Goal: Task Accomplishment & Management: Manage account settings

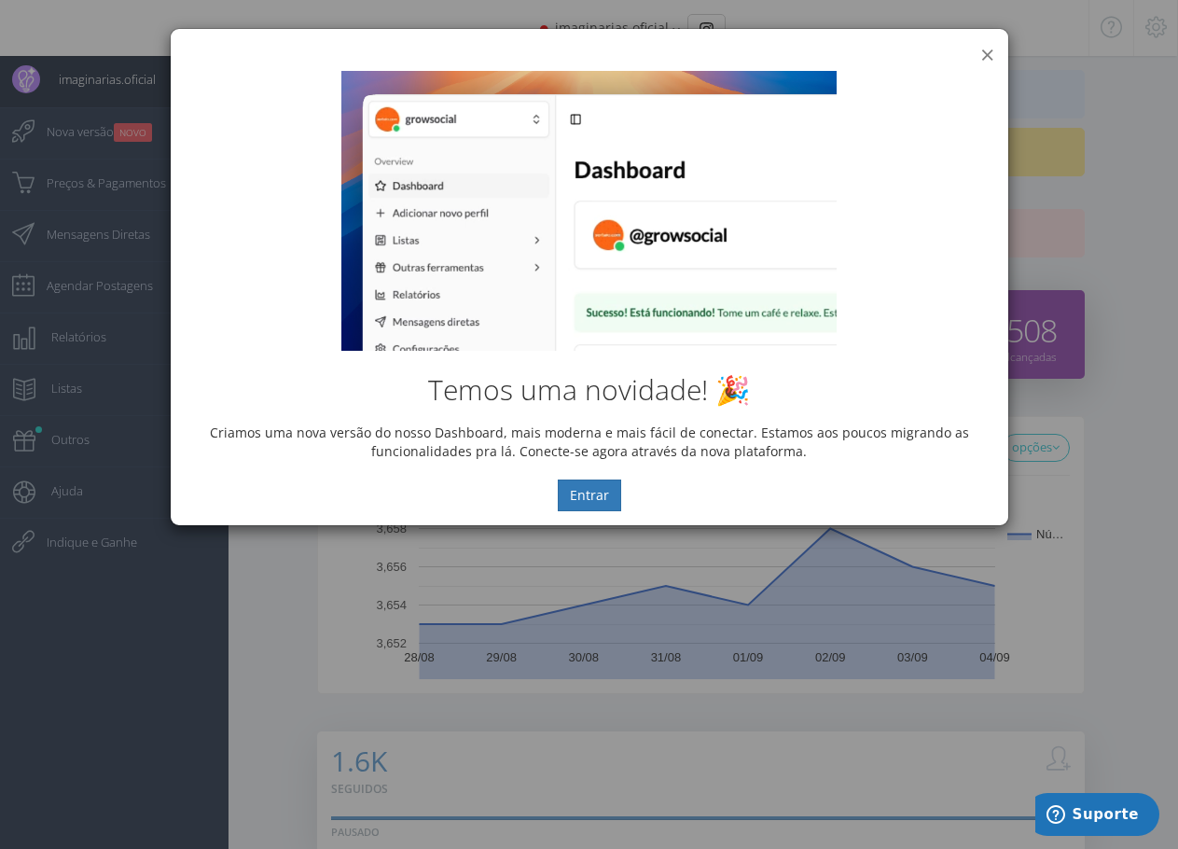
click at [986, 54] on button "×" at bounding box center [987, 54] width 14 height 25
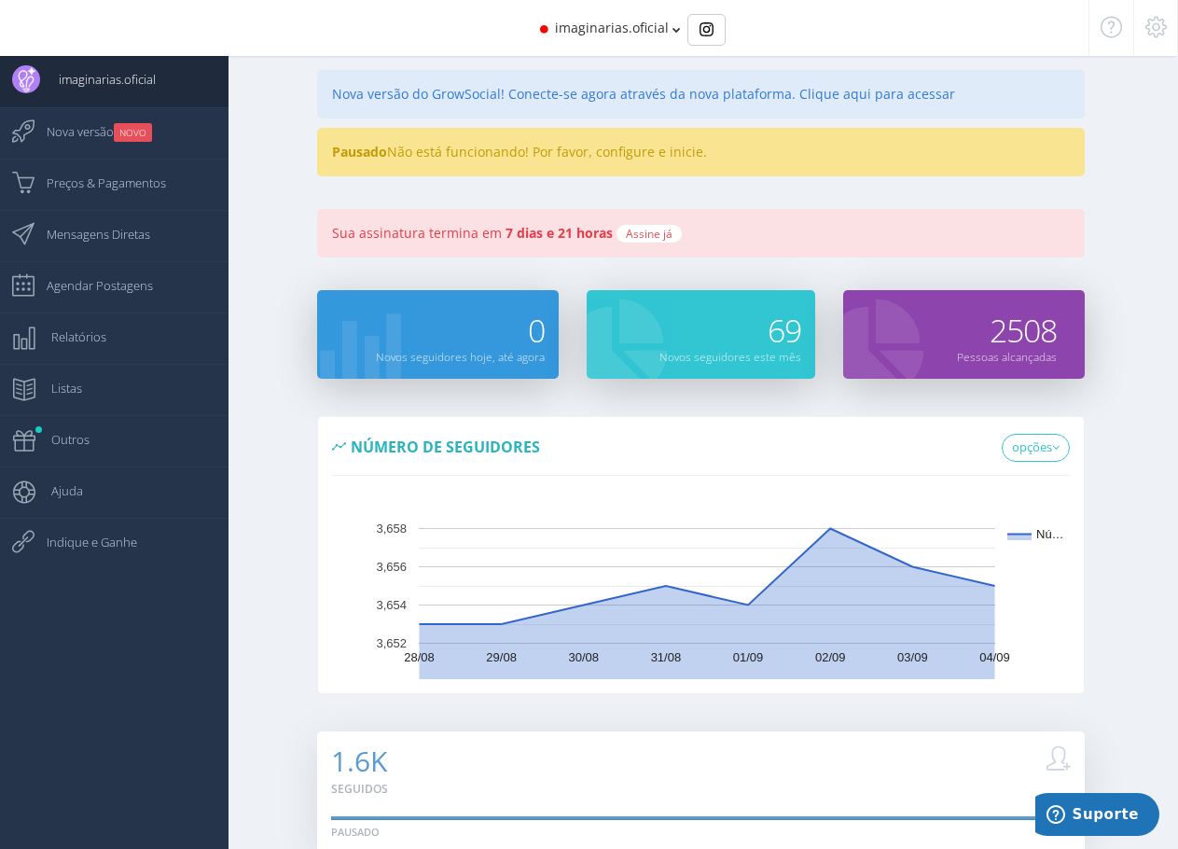
click at [414, 155] on div "Pausado Não está funcionando! Por favor, configure e inicie." at bounding box center [700, 152] width 766 height 48
click at [612, 34] on span "imaginarias.oficial" at bounding box center [612, 28] width 114 height 18
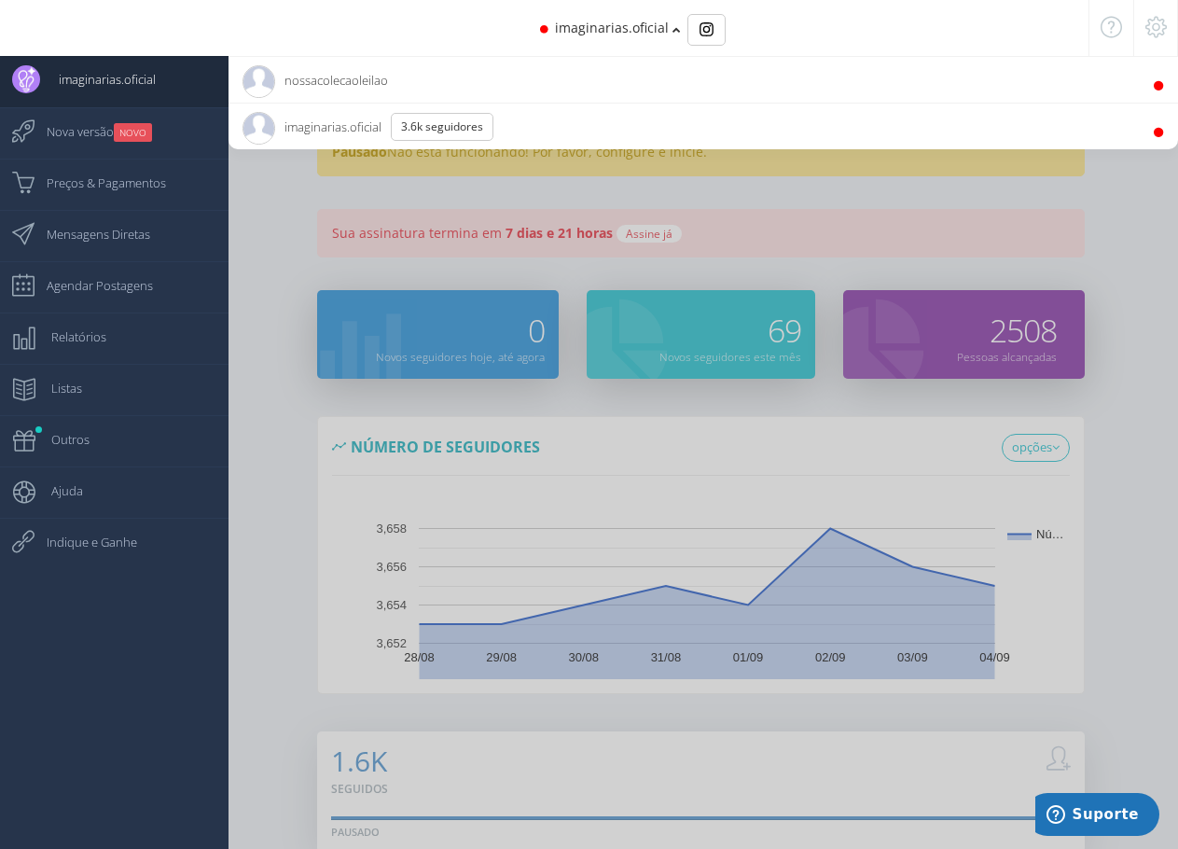
click at [356, 80] on span "nossacolecaoleilao 980 Seguidores" at bounding box center [314, 80] width 145 height 47
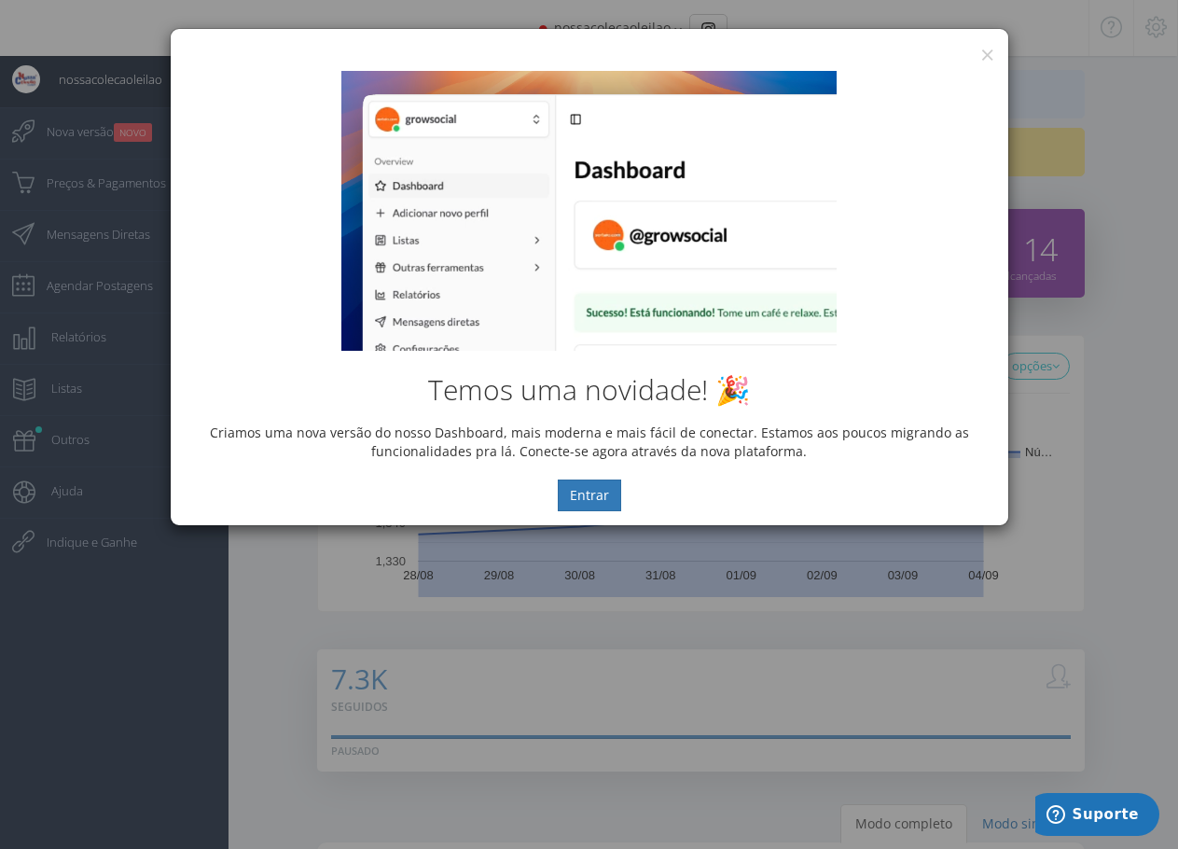
click at [985, 57] on div "Temos uma novidade! 🎉 Criamos uma nova versão do nosso Dashboard, mais moderna …" at bounding box center [589, 291] width 837 height 468
click at [987, 53] on button "×" at bounding box center [987, 54] width 14 height 25
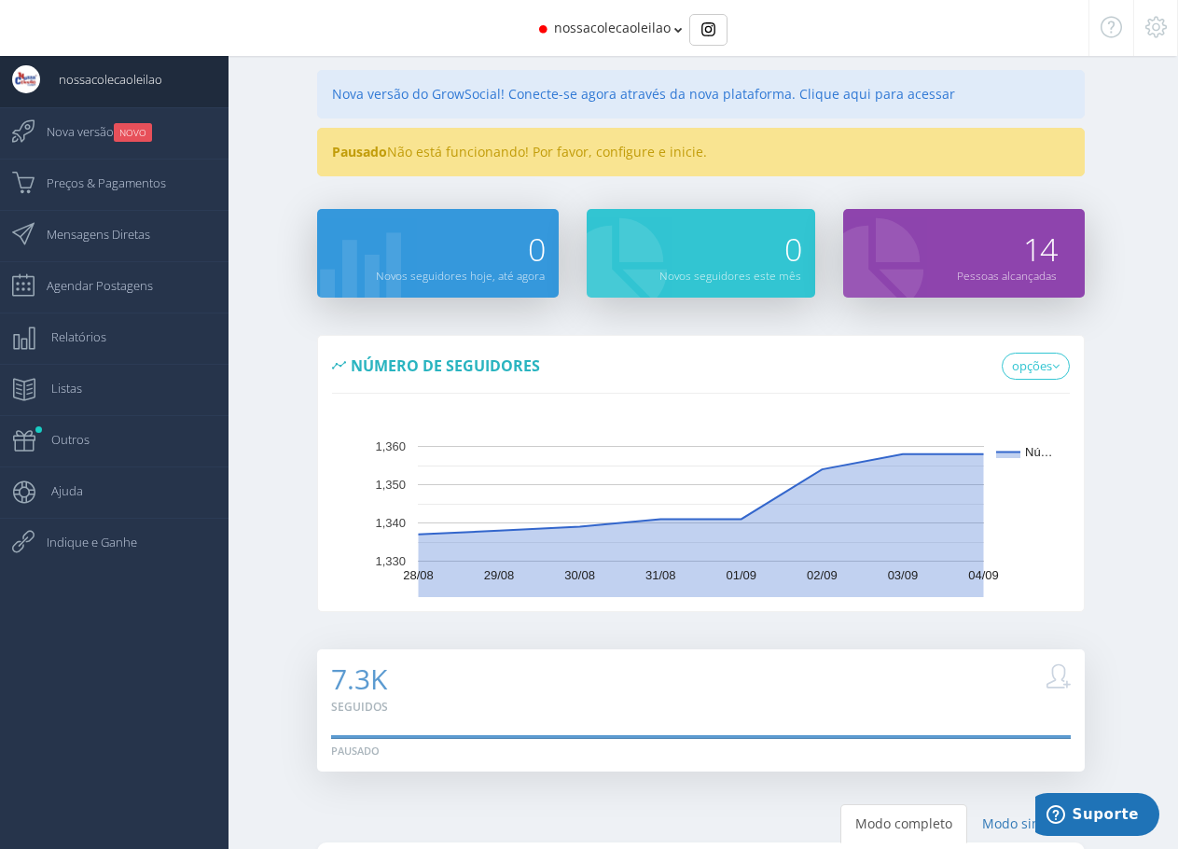
click at [415, 152] on div "Pausado Não está funcionando! Por favor, configure e inicie." at bounding box center [700, 152] width 766 height 48
click at [623, 93] on div "Nova versão do GrowSocial! Conecte-se agora através da nova plataforma. Clique …" at bounding box center [700, 94] width 766 height 48
click at [828, 98] on div "Nova versão do GrowSocial! Conecte-se agora através da nova plataforma. Clique …" at bounding box center [700, 94] width 766 height 48
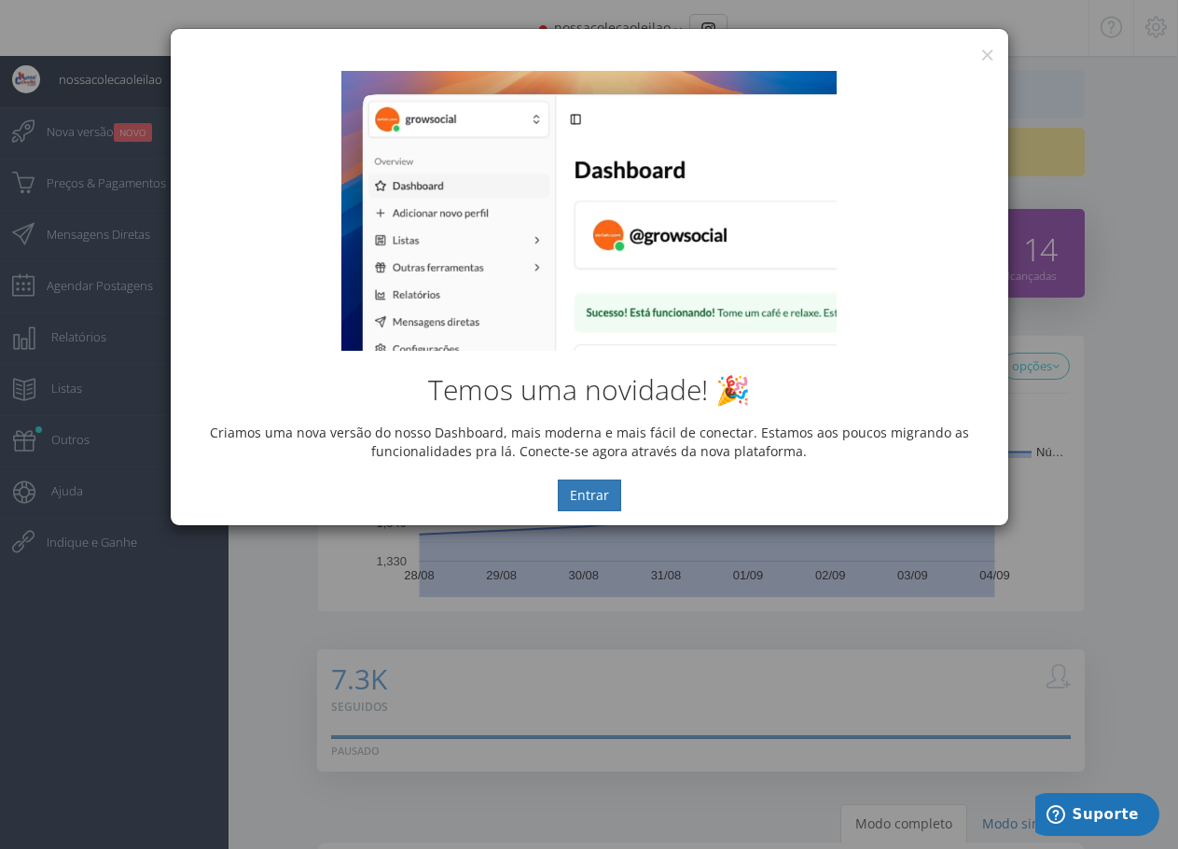
click at [987, 58] on div "Temos uma novidade! 🎉 Criamos uma nova versão do nosso Dashboard, mais moderna …" at bounding box center [589, 291] width 837 height 468
click at [985, 50] on button "×" at bounding box center [987, 54] width 14 height 25
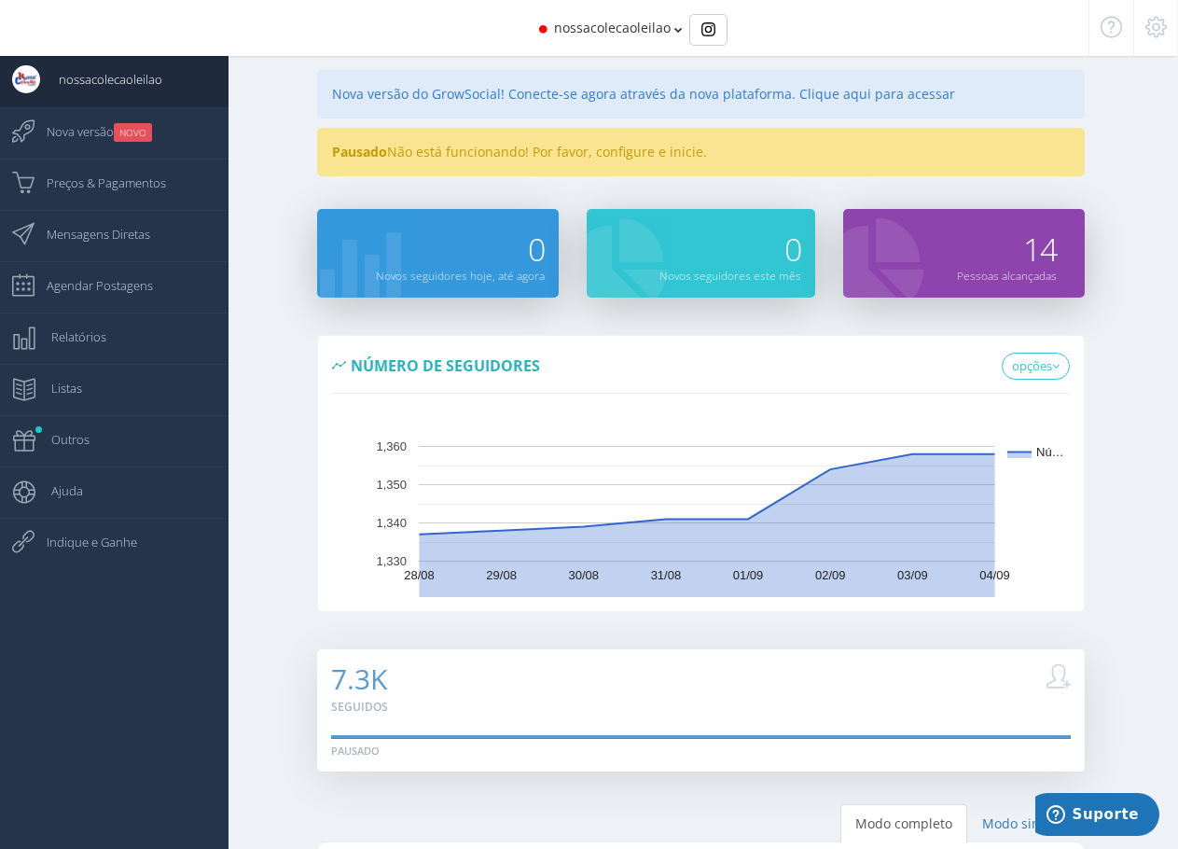
click at [609, 26] on span "nossacolecaoleilao" at bounding box center [612, 28] width 117 height 18
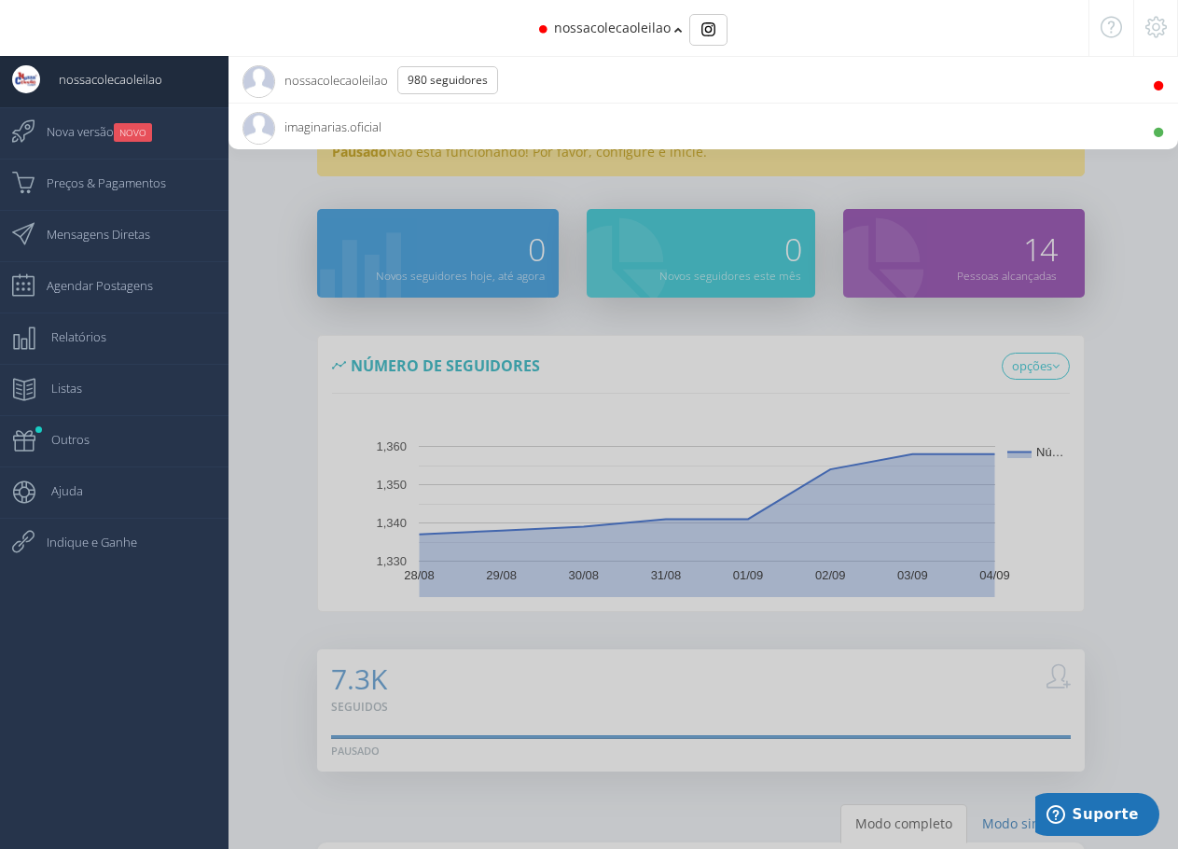
click at [314, 125] on span "imaginarias.oficial 3.6K Seguidores" at bounding box center [311, 127] width 139 height 47
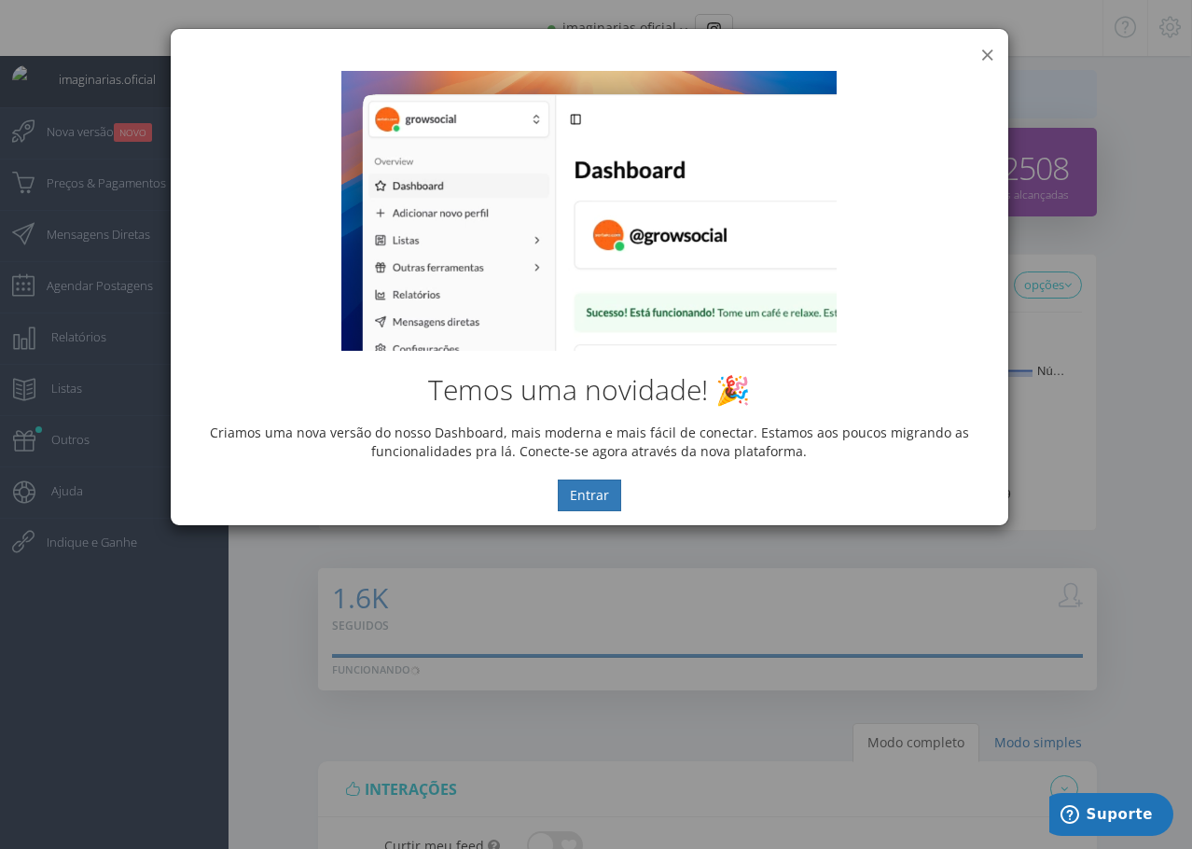
click at [985, 54] on button "×" at bounding box center [987, 54] width 14 height 25
